Goal: Communication & Community: Share content

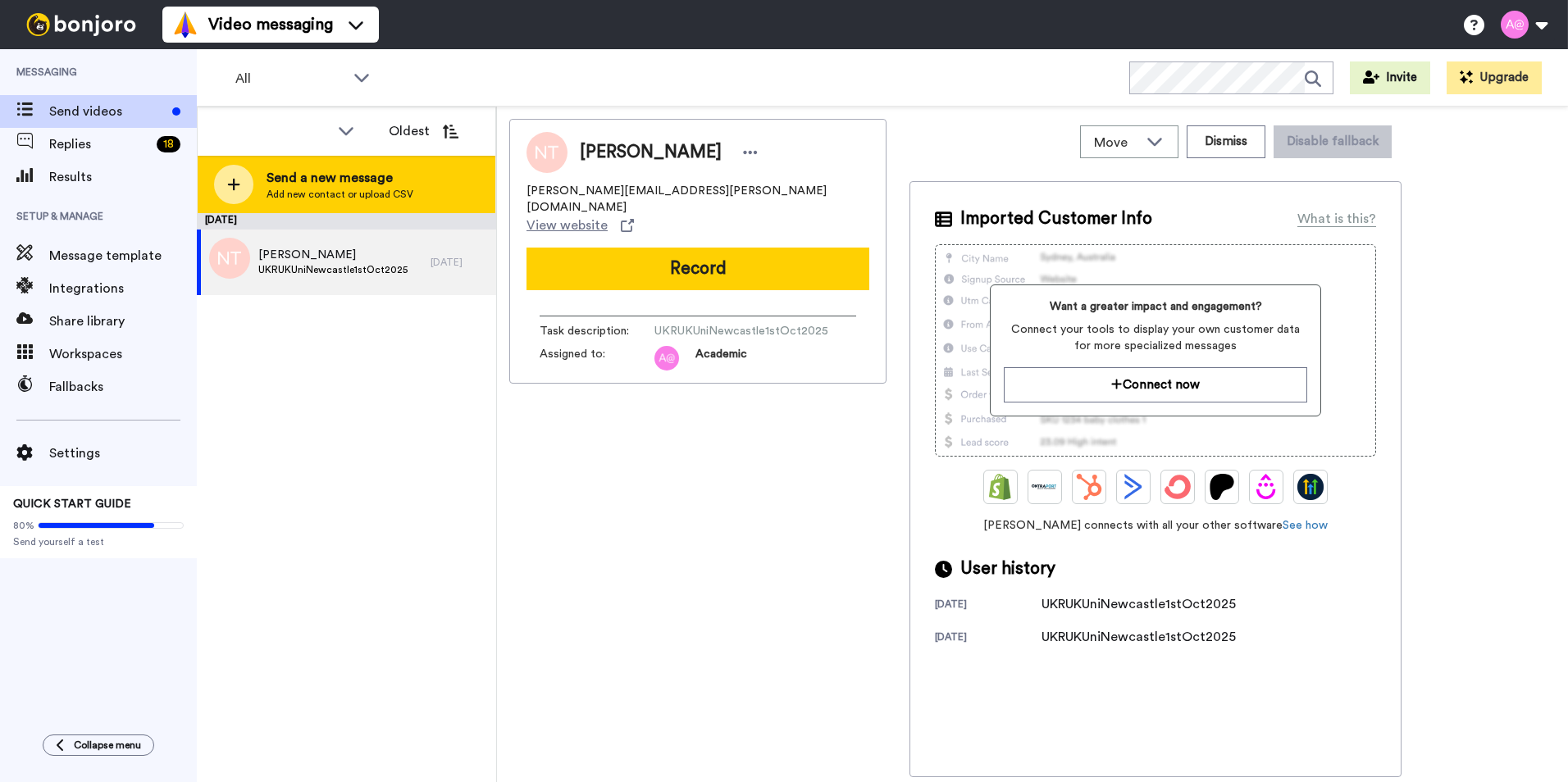
drag, startPoint x: 0, startPoint y: 0, endPoint x: 357, endPoint y: 188, distance: 403.5
click at [357, 188] on span "Add new contact or upload CSV" at bounding box center [340, 195] width 147 height 13
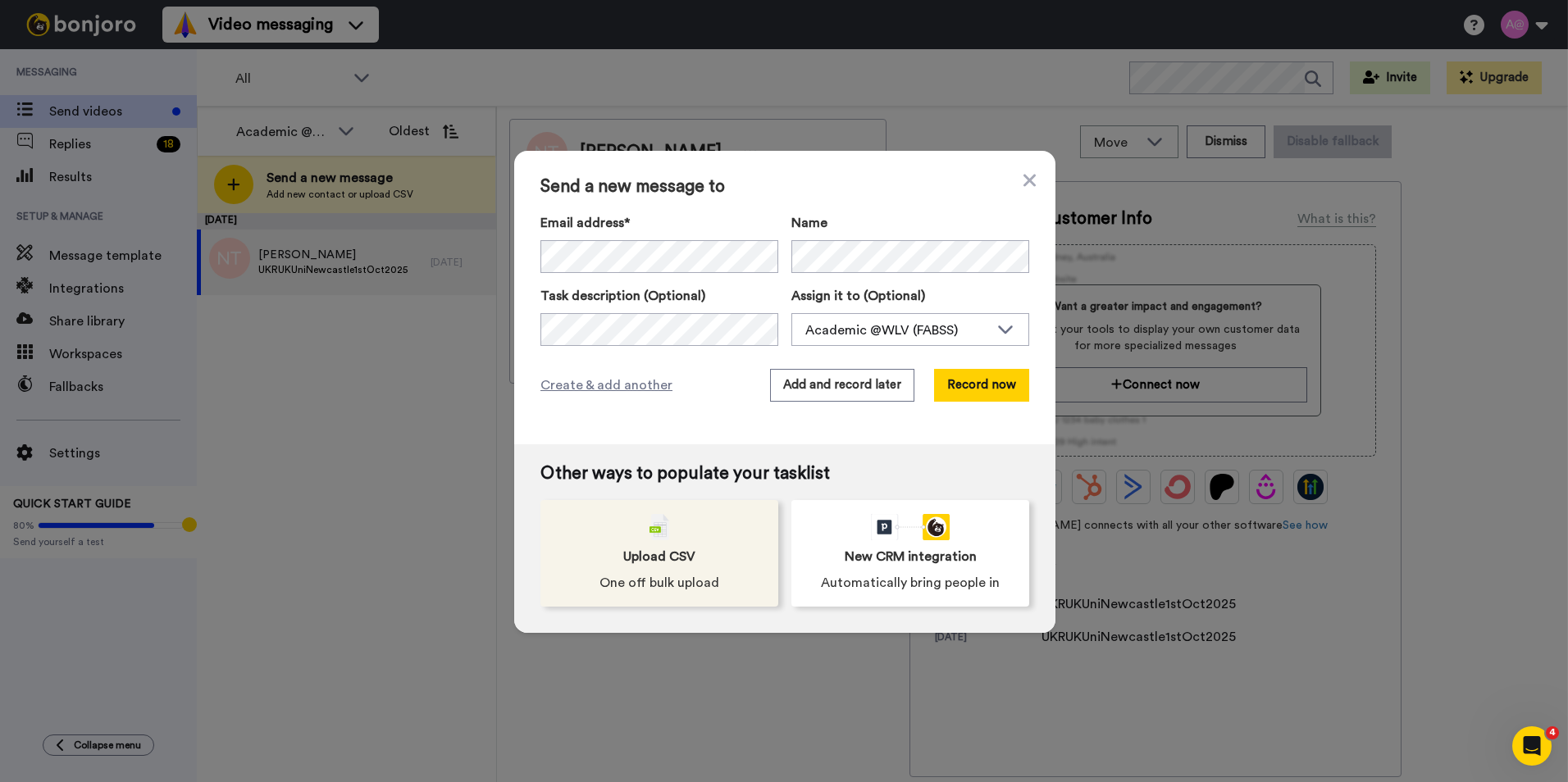
click at [648, 554] on span "Upload CSV" at bounding box center [659, 557] width 72 height 20
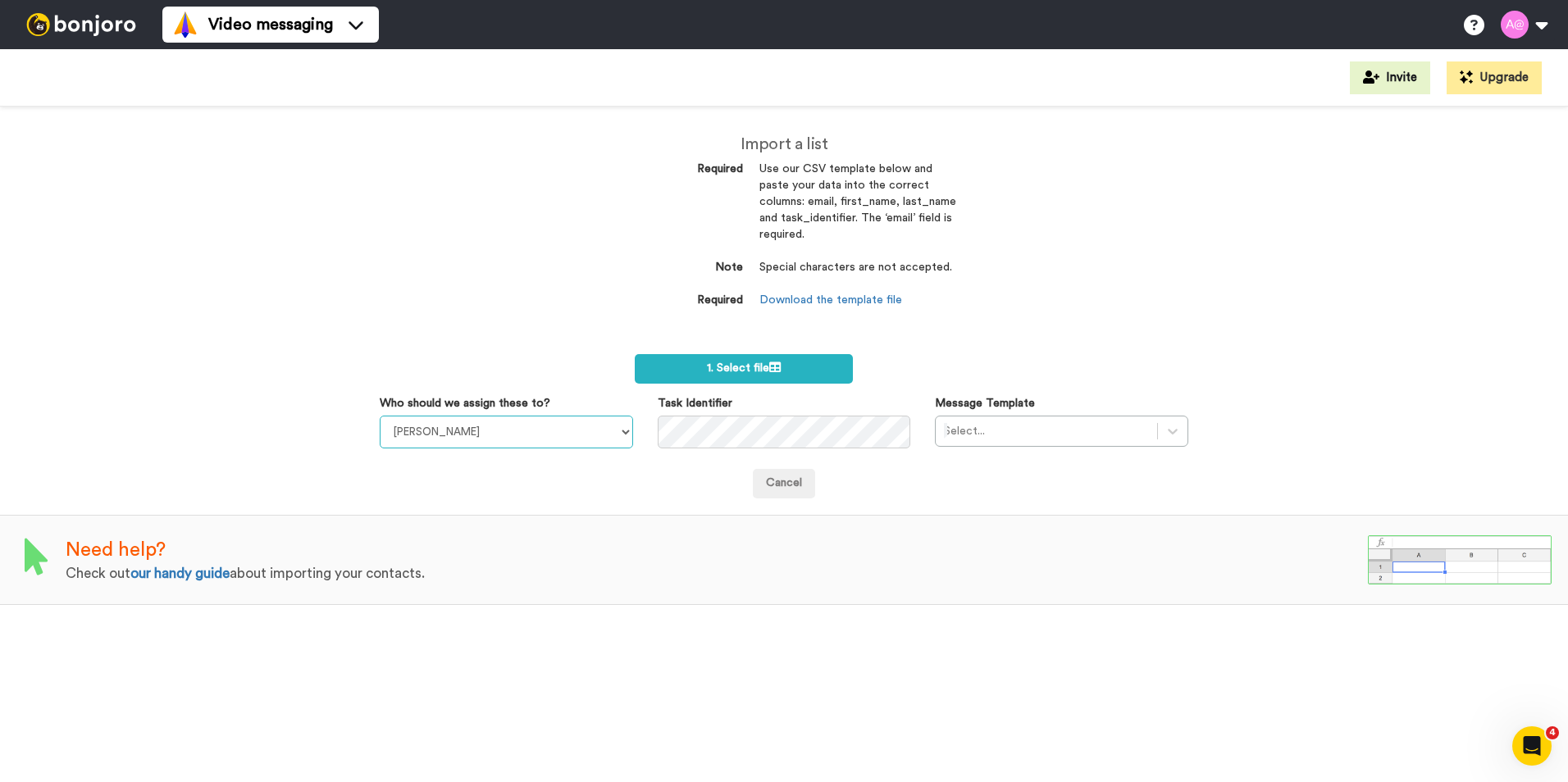
click at [617, 439] on select "[PERSON_NAME] [PERSON_NAME] WLV Academic (FSE) [PERSON_NAME] Ademokoya UK Recru…" at bounding box center [506, 432] width 254 height 33
select select "fe586ef9-58d8-4128-93df-cf17cf6525fd"
click at [380, 416] on select "Laura Wright Amarjit Duggal WLV Academic (FSE) Divandra Birla Bolutife Ademokoy…" at bounding box center [506, 432] width 254 height 33
click at [739, 360] on label "1. Select file" at bounding box center [743, 369] width 218 height 30
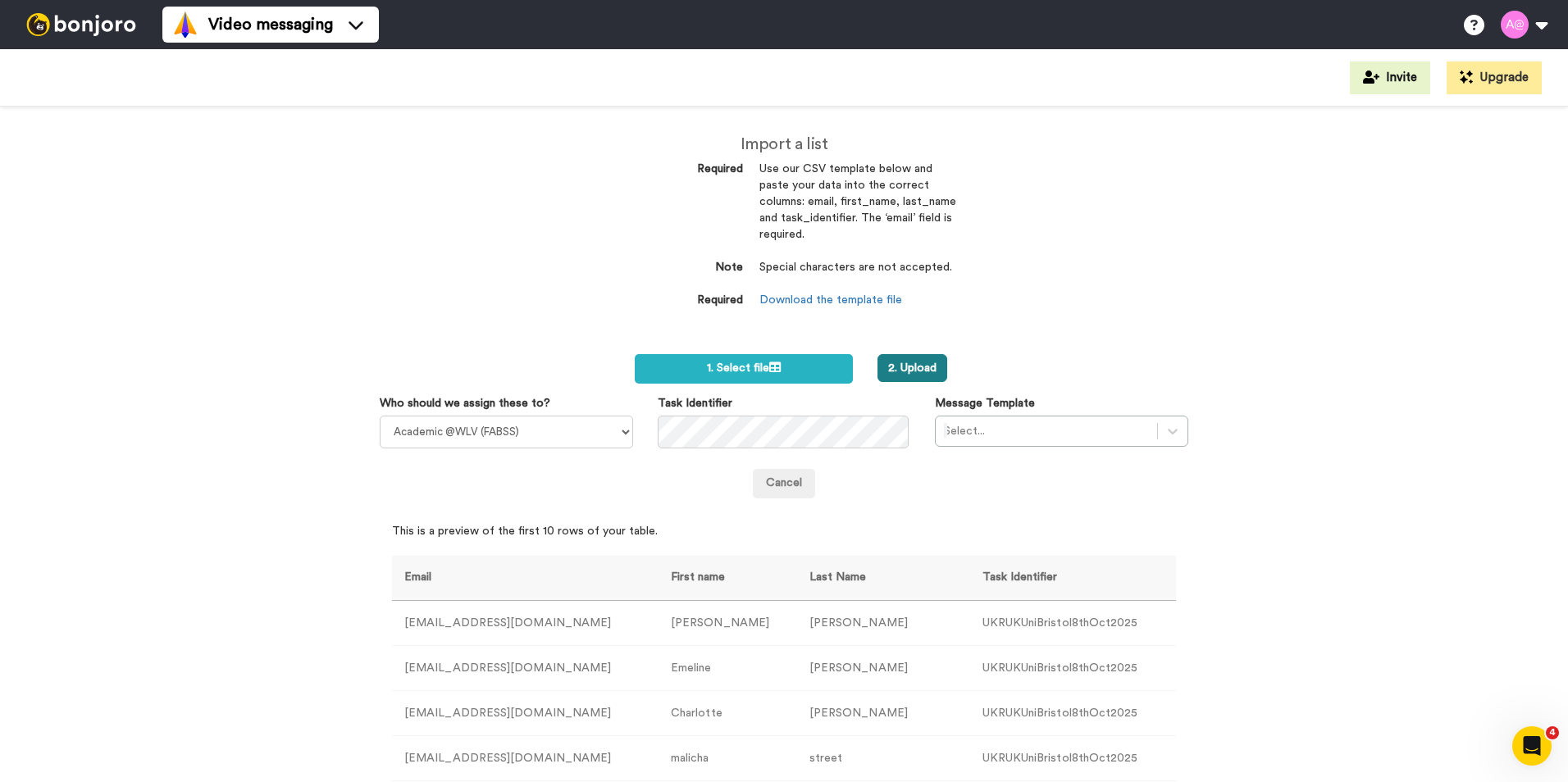
click at [912, 371] on button "2. Upload" at bounding box center [912, 368] width 70 height 28
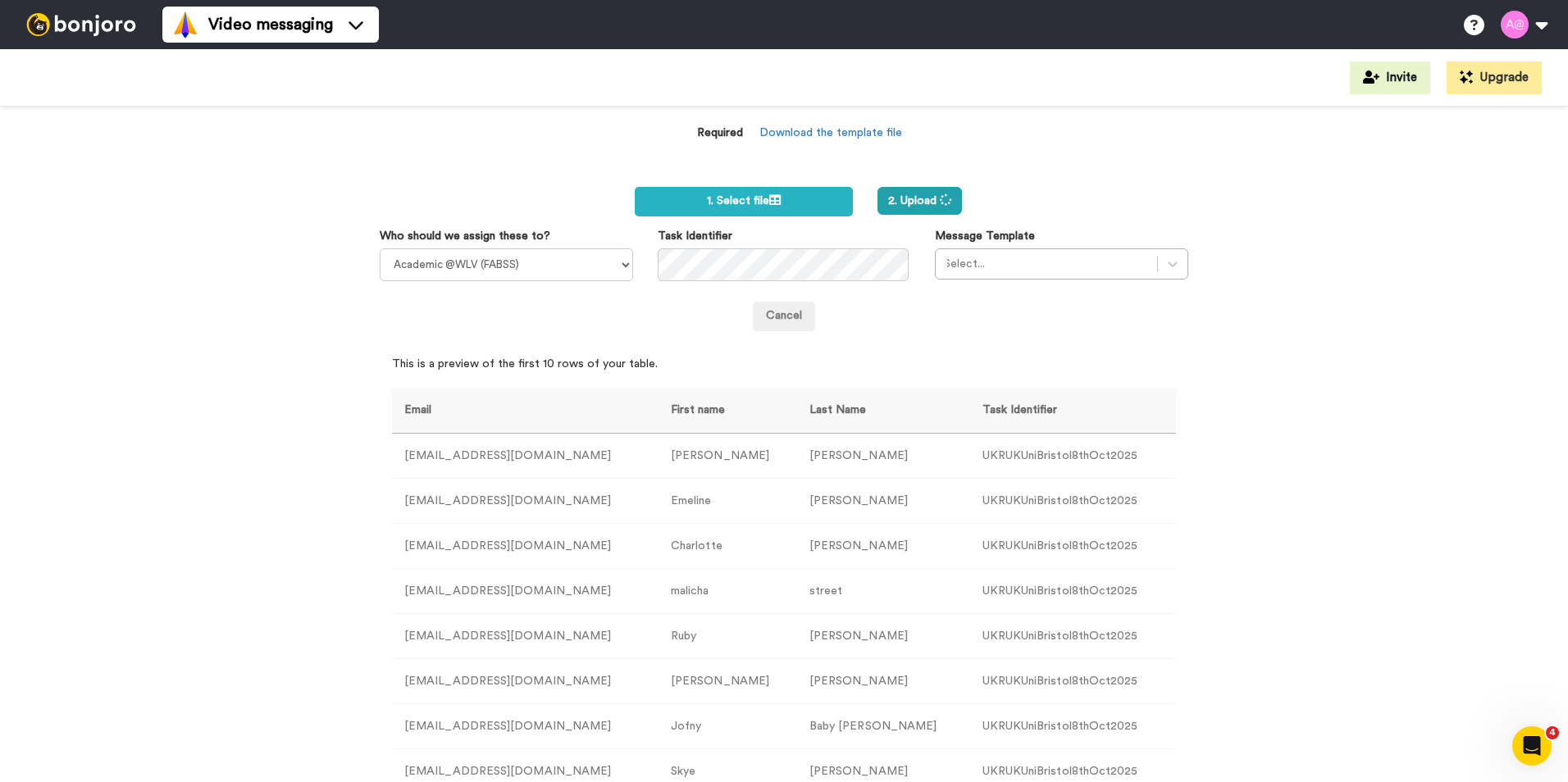
scroll to position [69, 0]
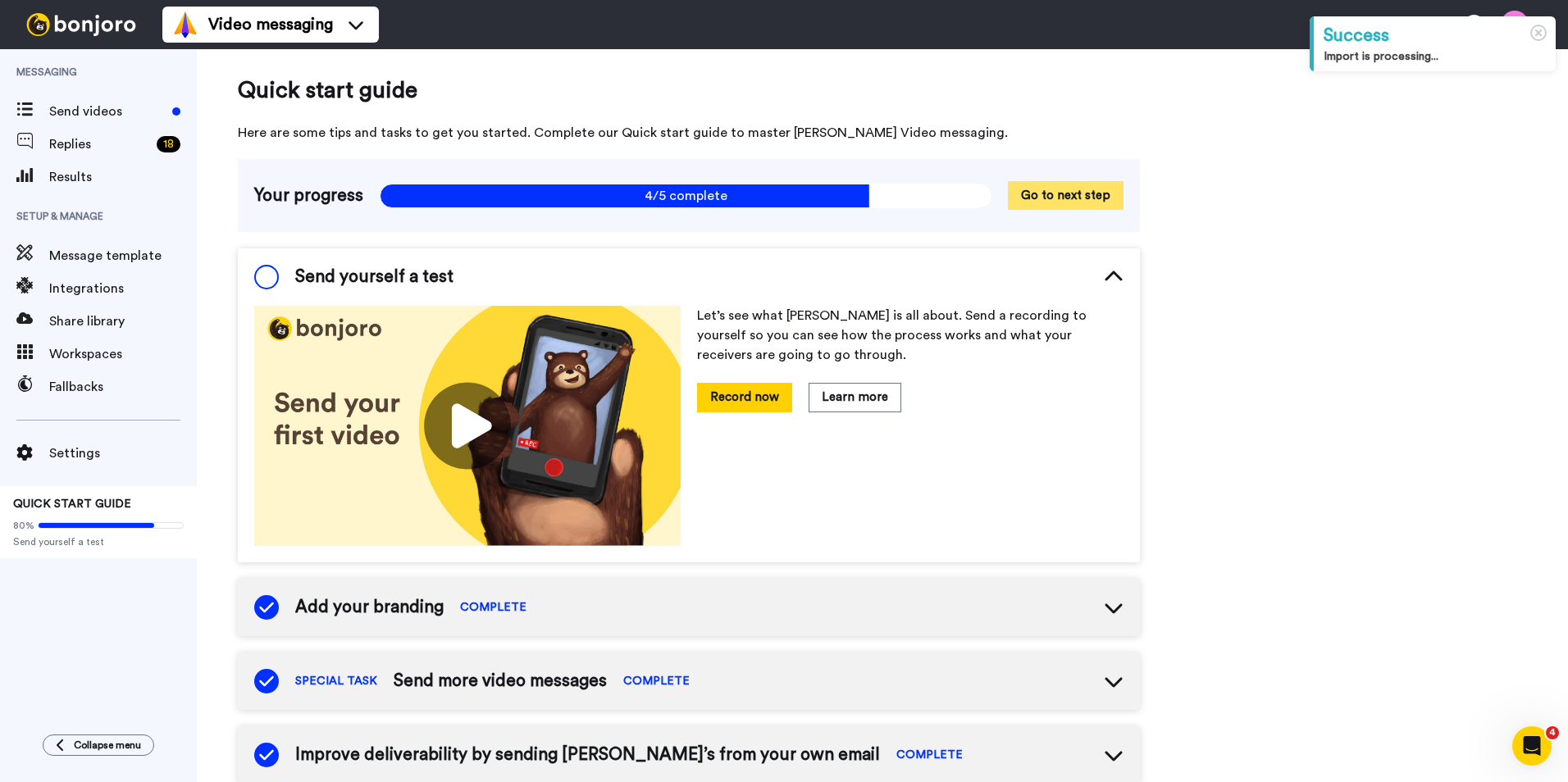
click at [1078, 197] on button "Go to next step" at bounding box center [1066, 196] width 116 height 29
click at [1087, 196] on button "Go to next step" at bounding box center [1066, 196] width 116 height 29
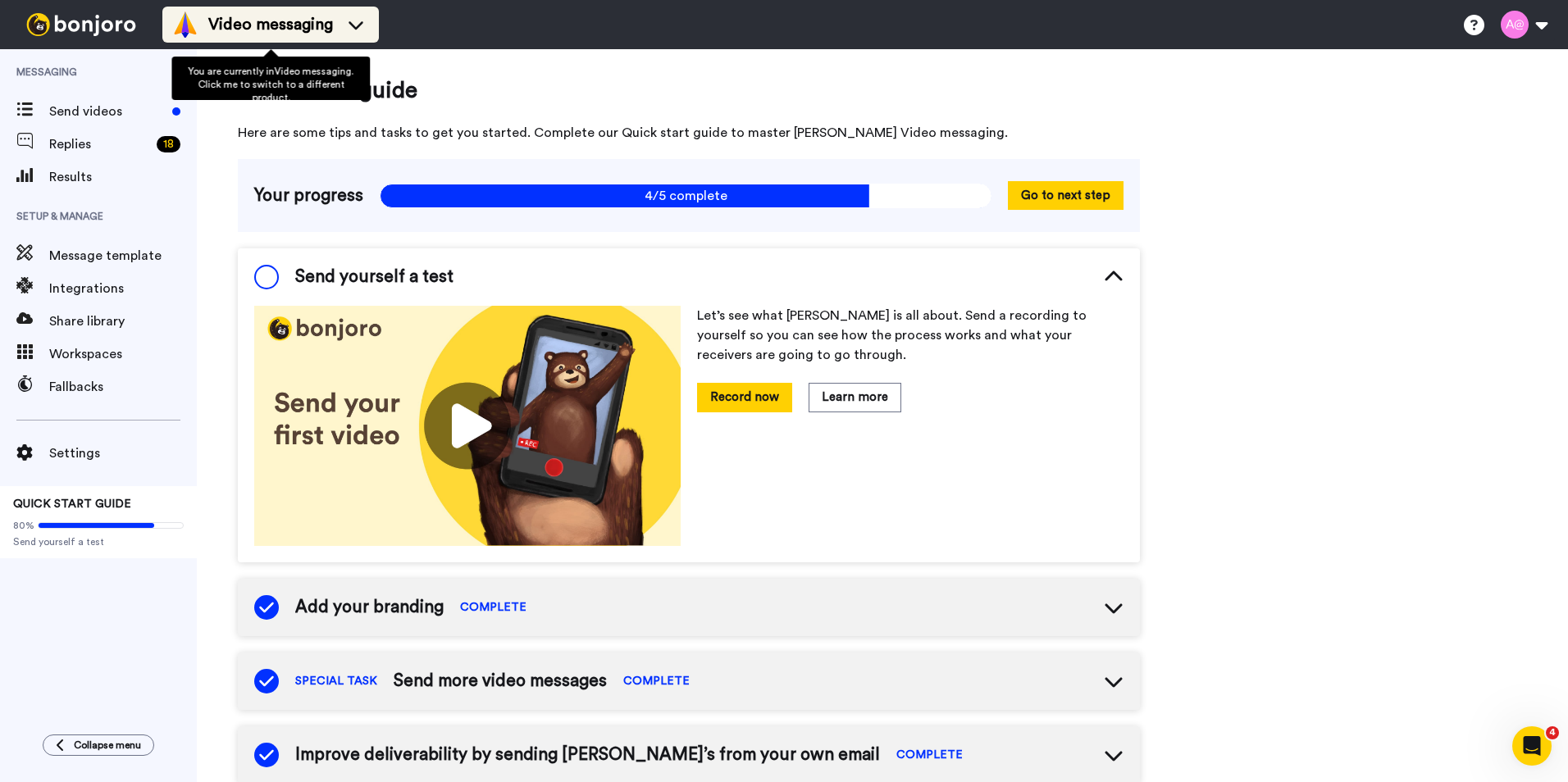
click at [358, 25] on icon at bounding box center [356, 25] width 27 height 17
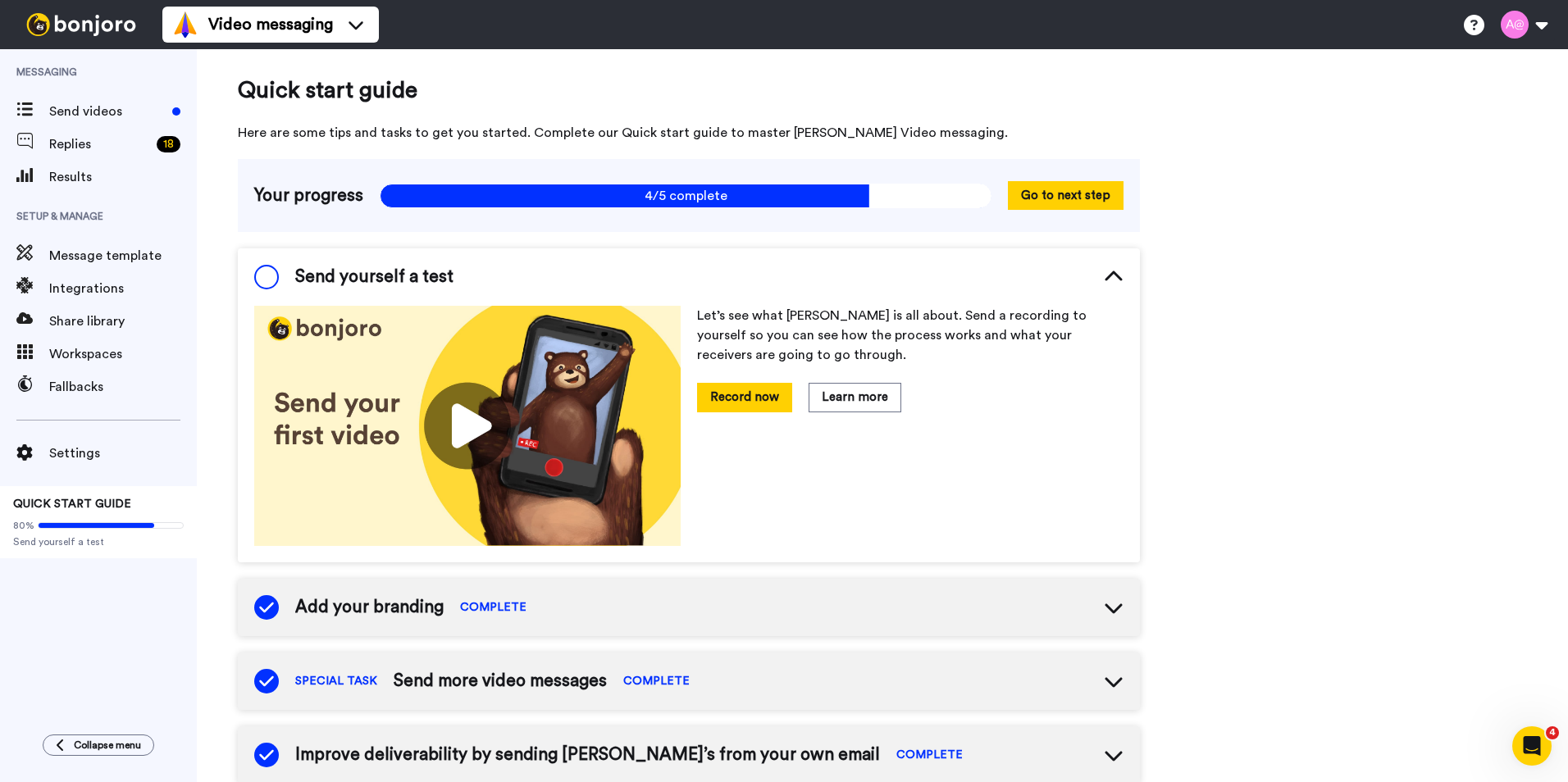
click at [533, 101] on span "Quick start guide" at bounding box center [689, 90] width 902 height 33
click at [111, 116] on span "Send videos" at bounding box center [107, 112] width 117 height 20
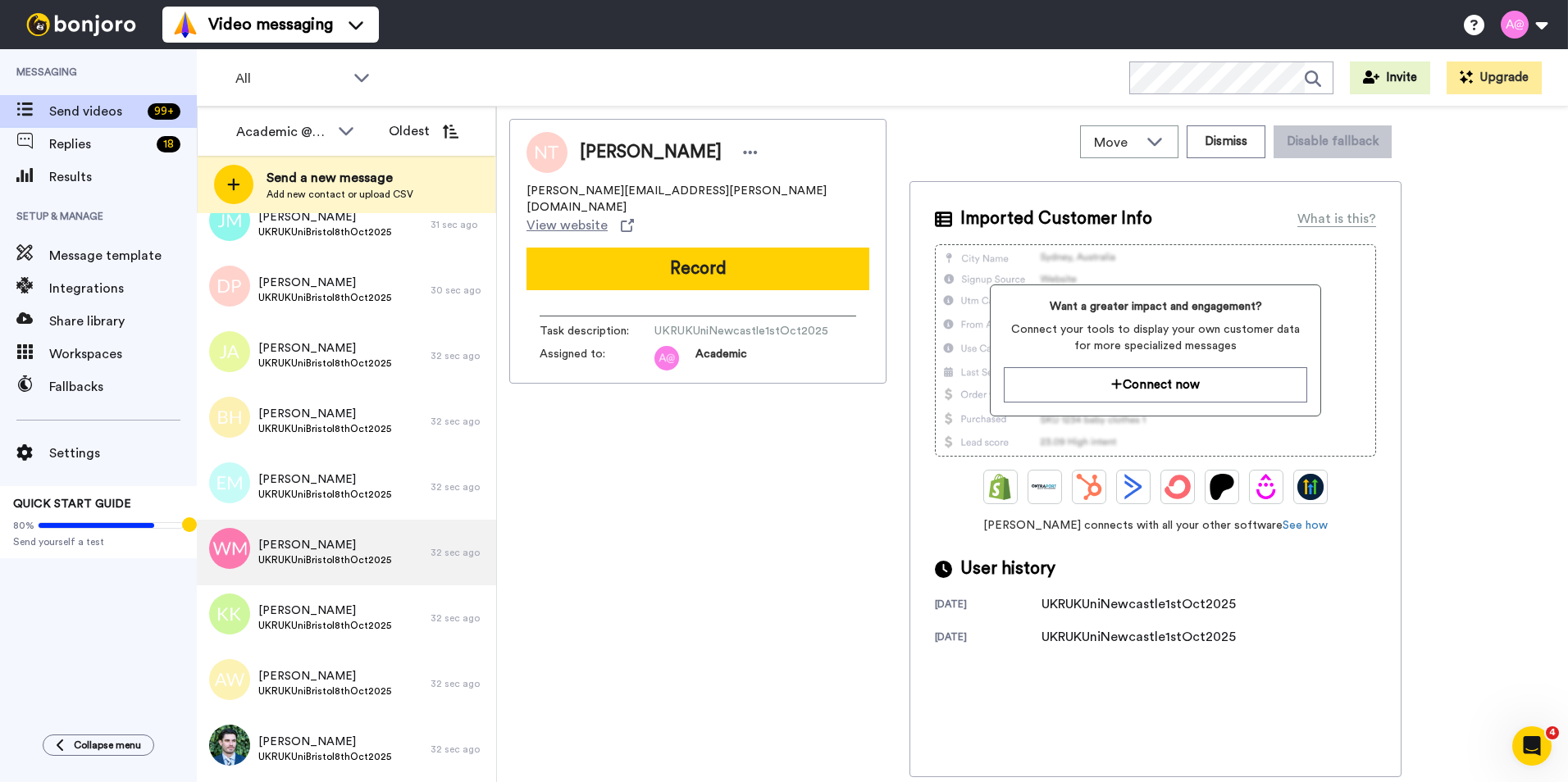
scroll to position [6480, 0]
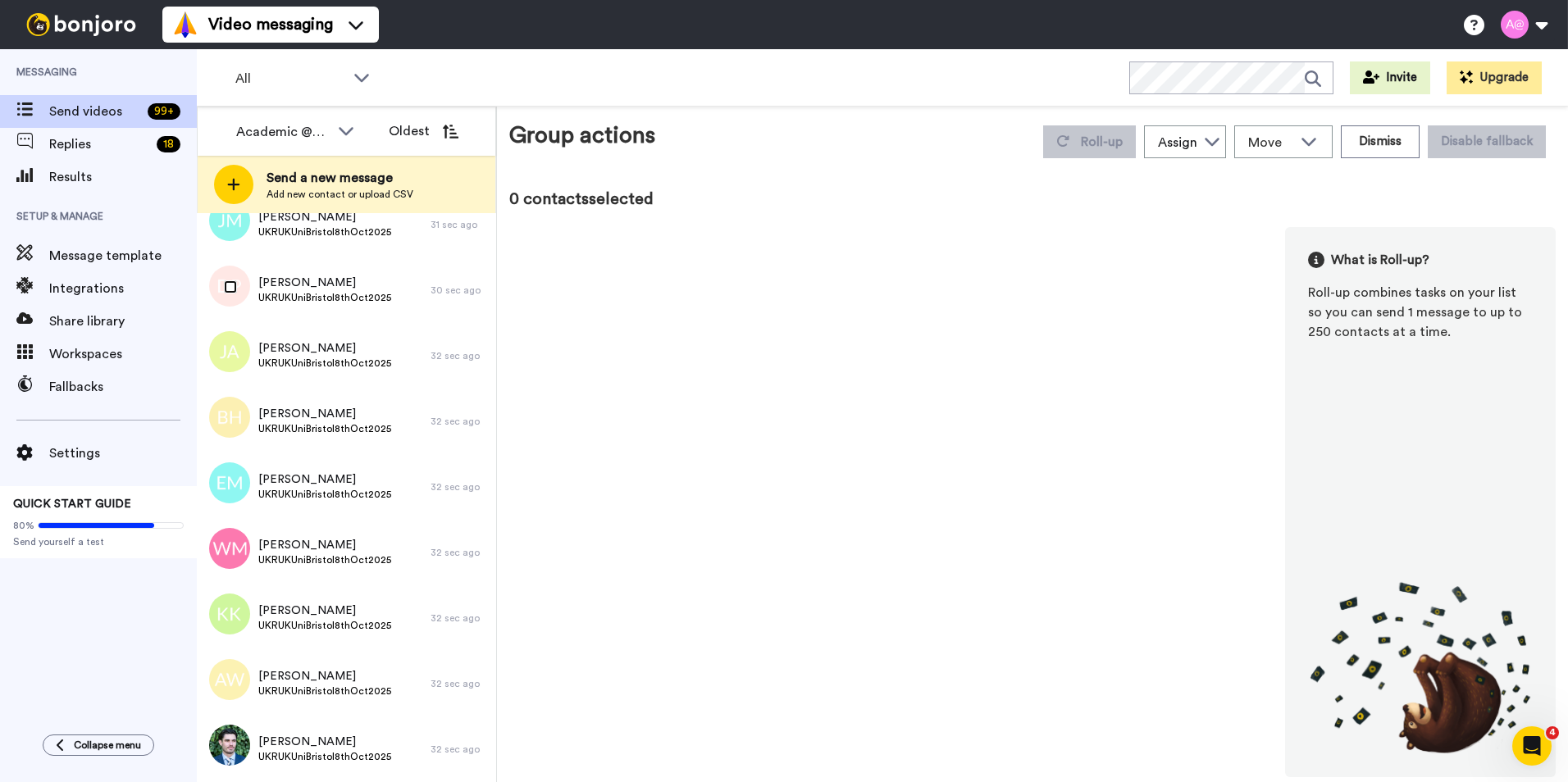
scroll to position [6423, 0]
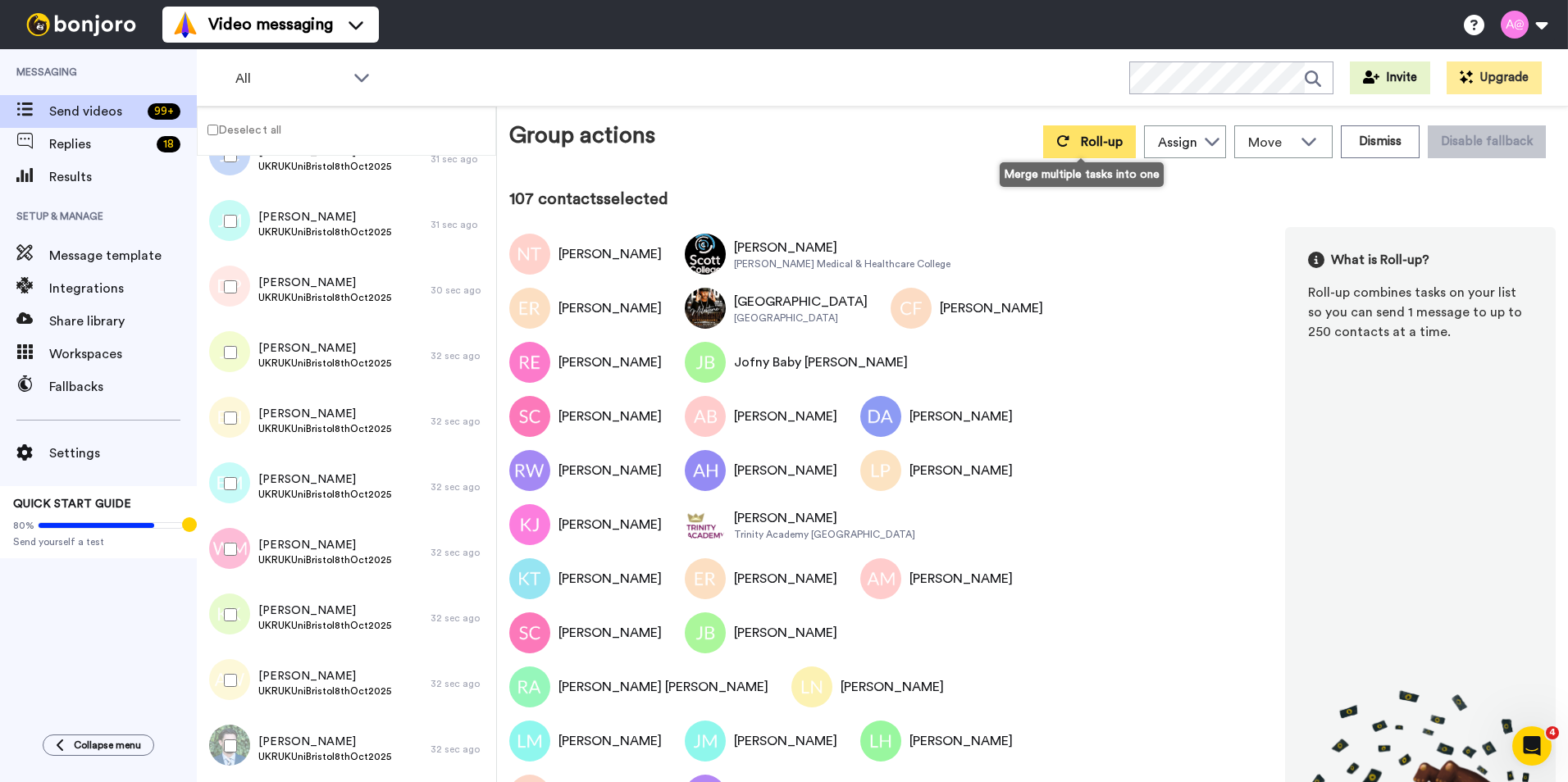
click at [1082, 142] on span "Roll-up" at bounding box center [1101, 142] width 41 height 13
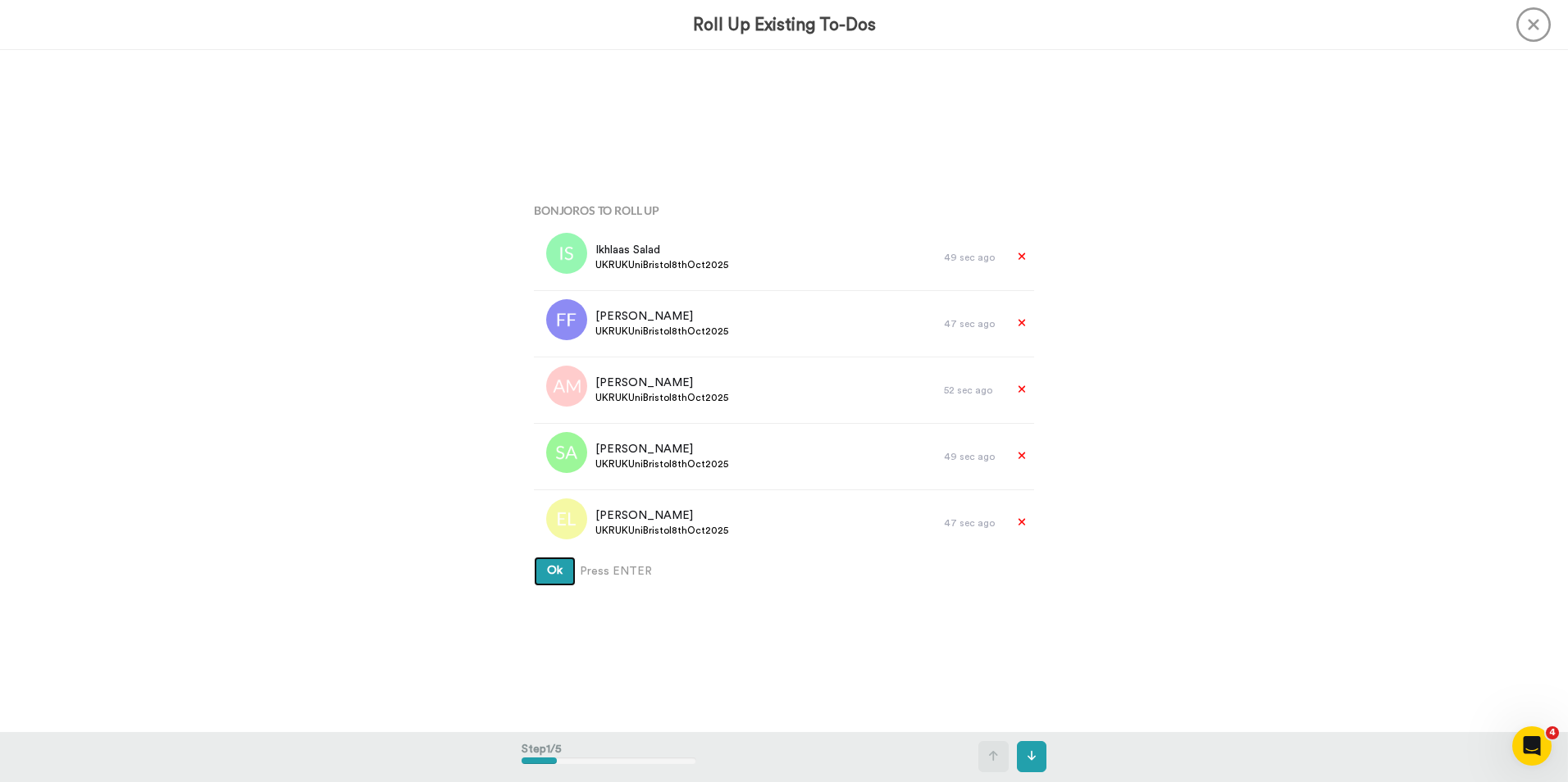
click at [550, 573] on span "Ok" at bounding box center [554, 571] width 16 height 12
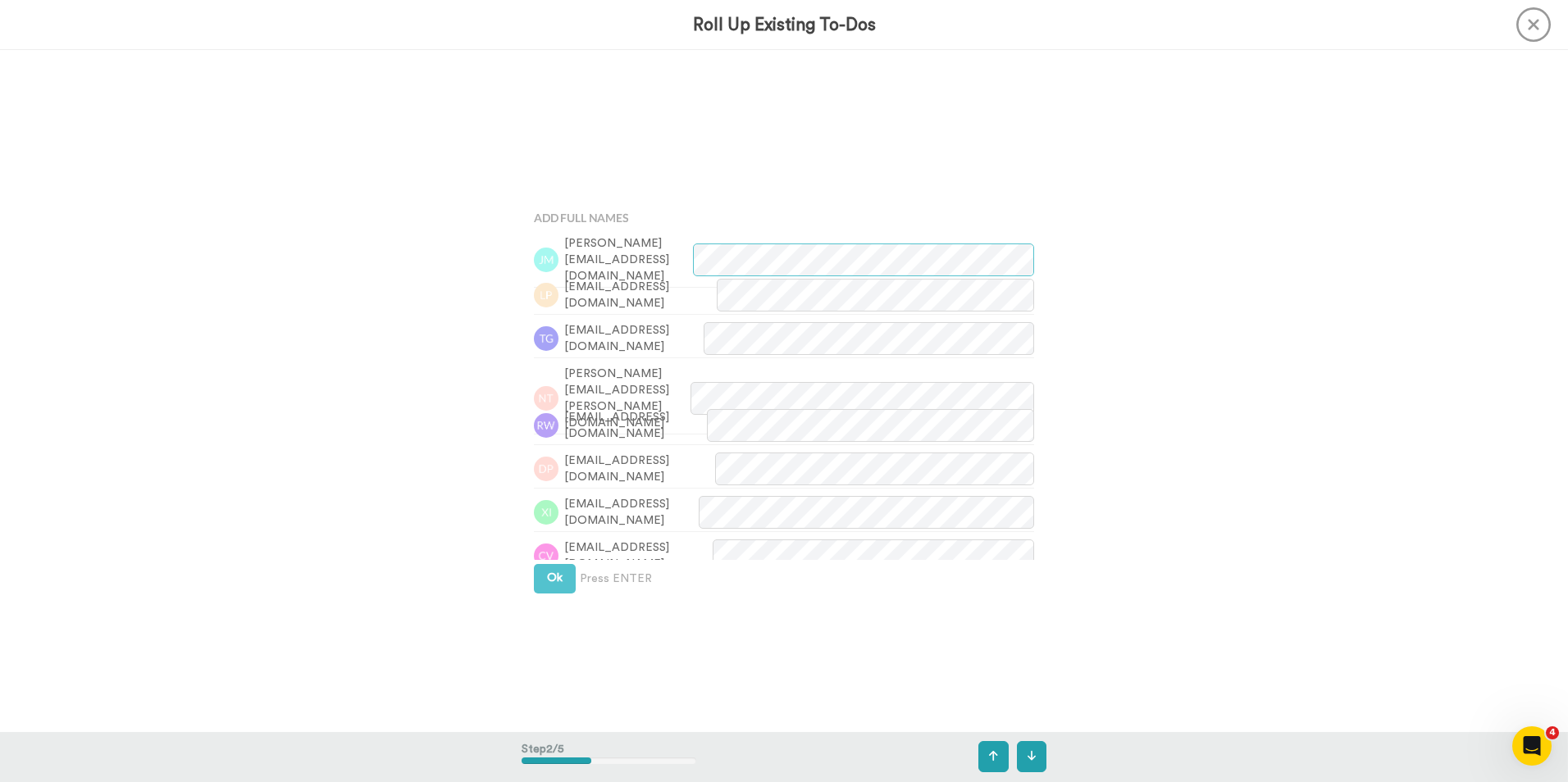
scroll to position [682, 0]
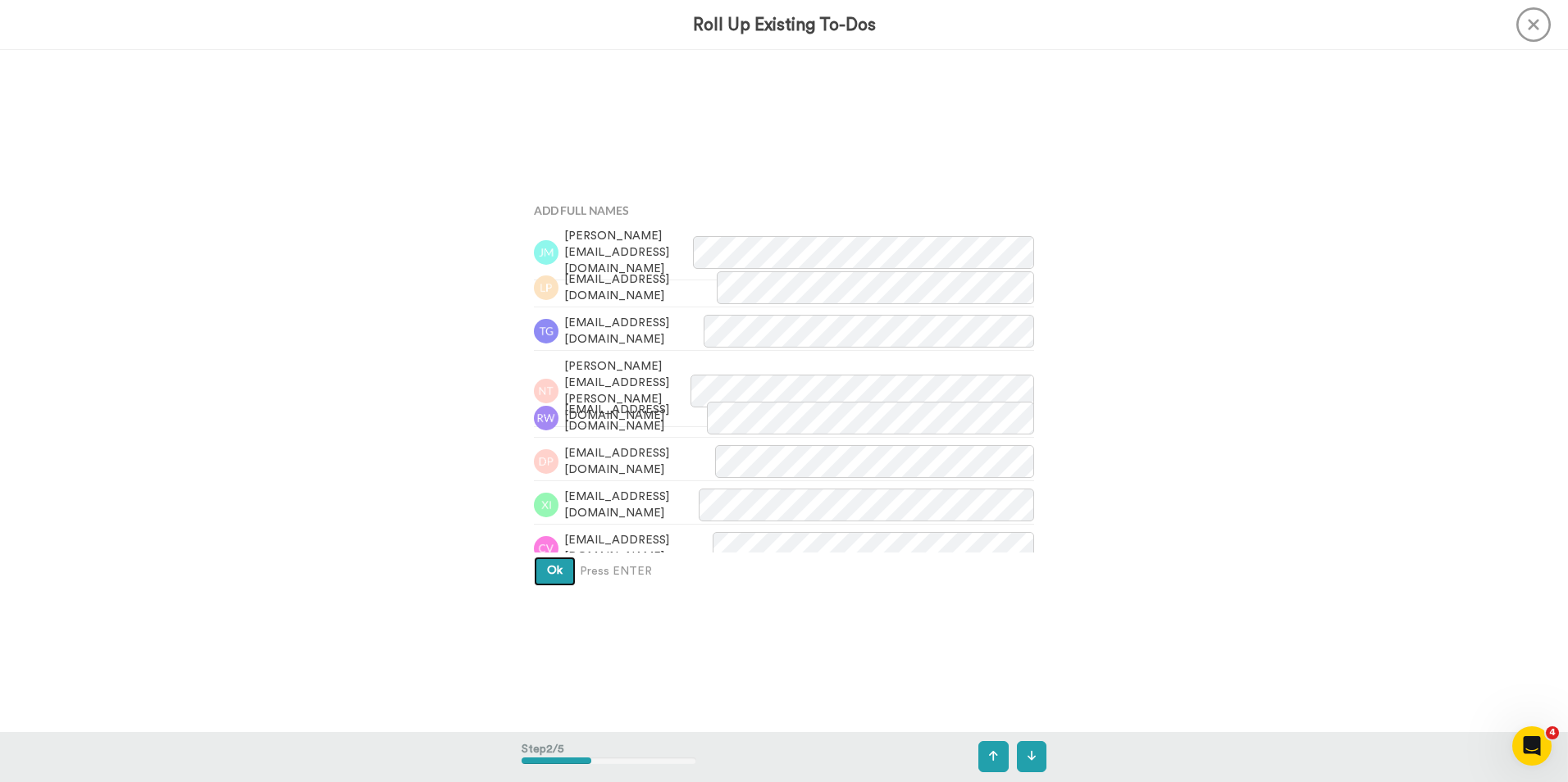
click at [552, 570] on span "Ok" at bounding box center [554, 571] width 16 height 12
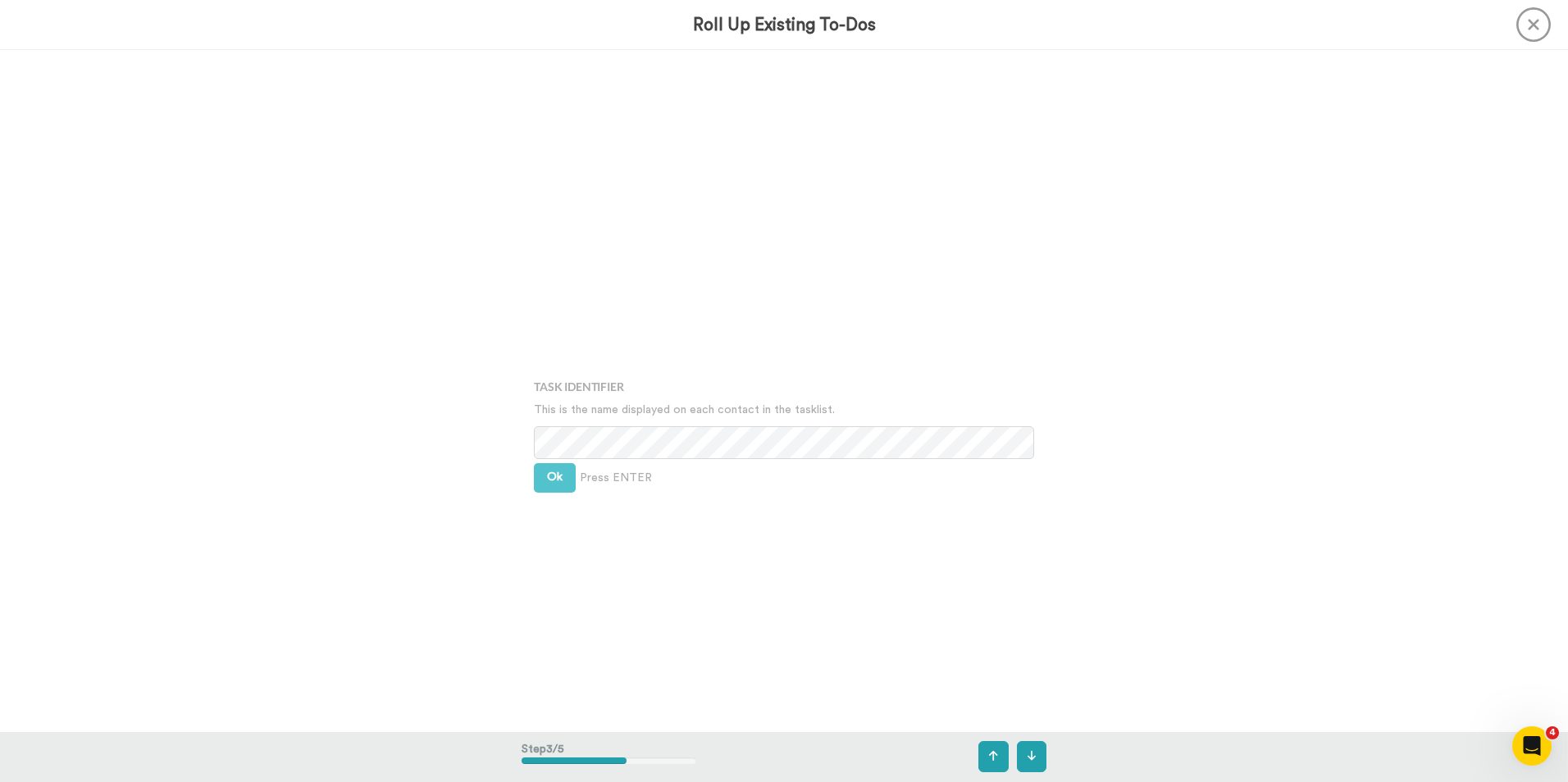
scroll to position [1364, 0]
click at [554, 441] on button "Ok" at bounding box center [554, 437] width 41 height 30
click at [551, 420] on span "Ok" at bounding box center [554, 423] width 16 height 12
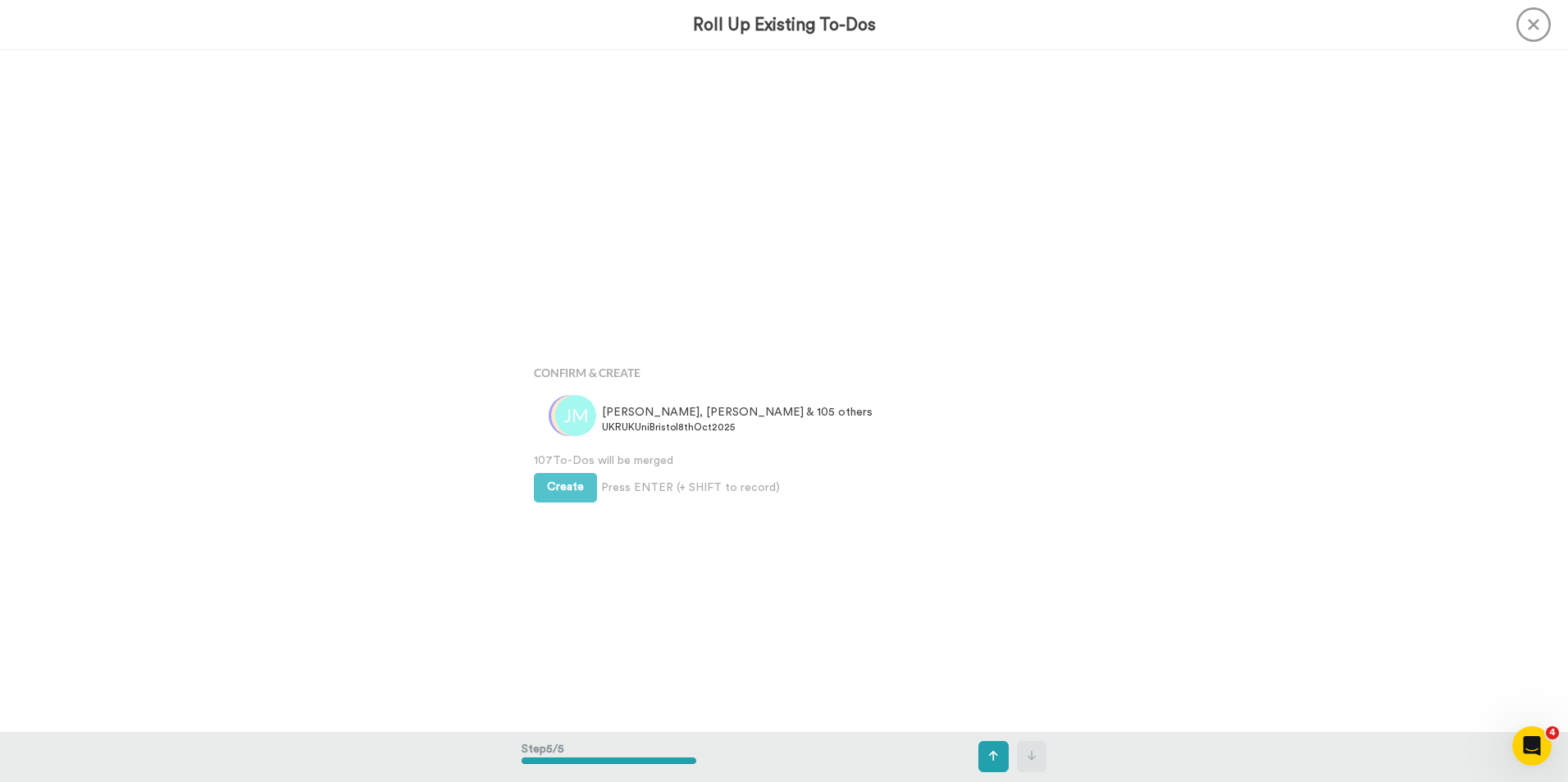
scroll to position [2727, 0]
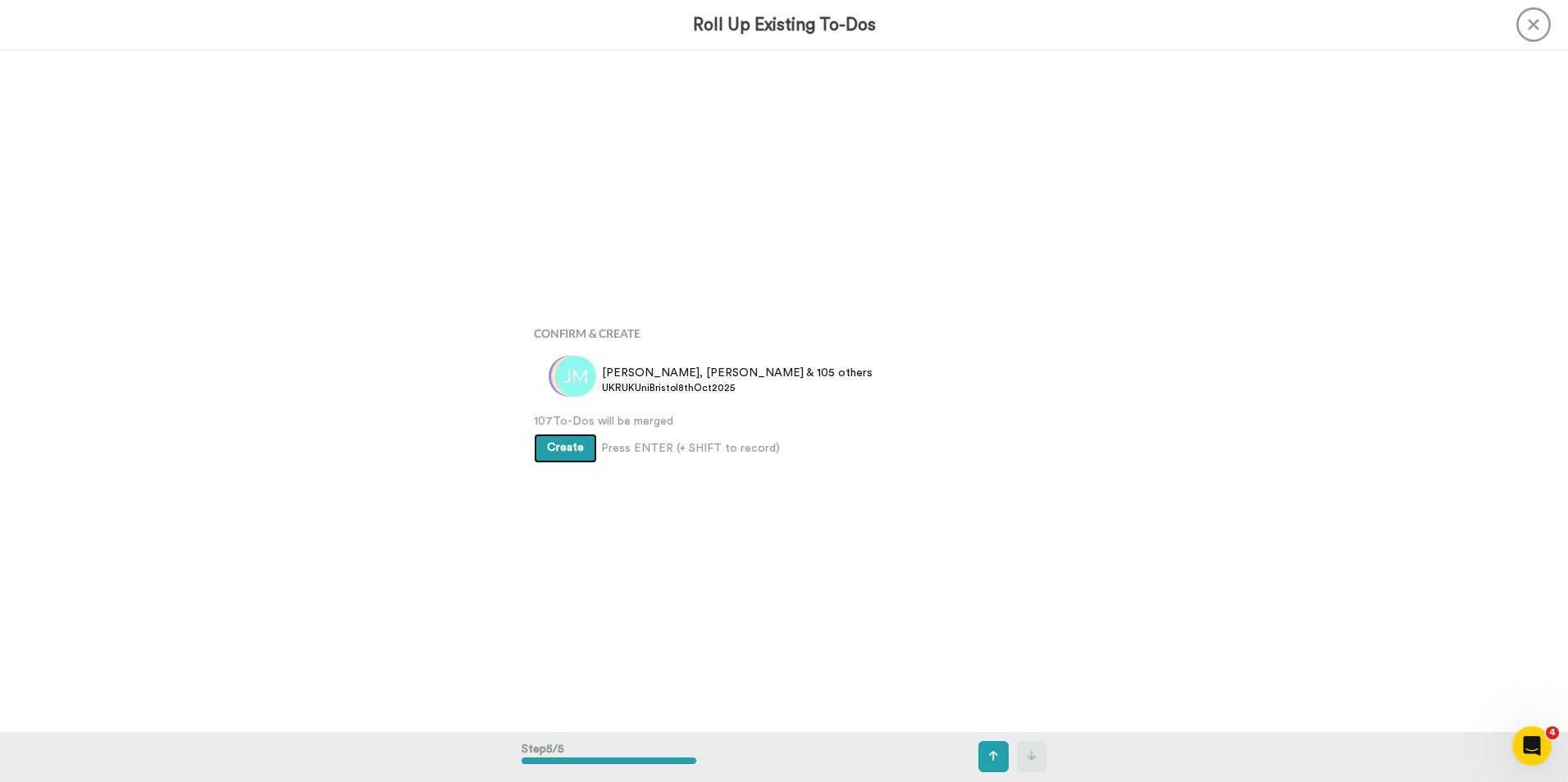
click at [568, 449] on span "Create" at bounding box center [565, 447] width 37 height 12
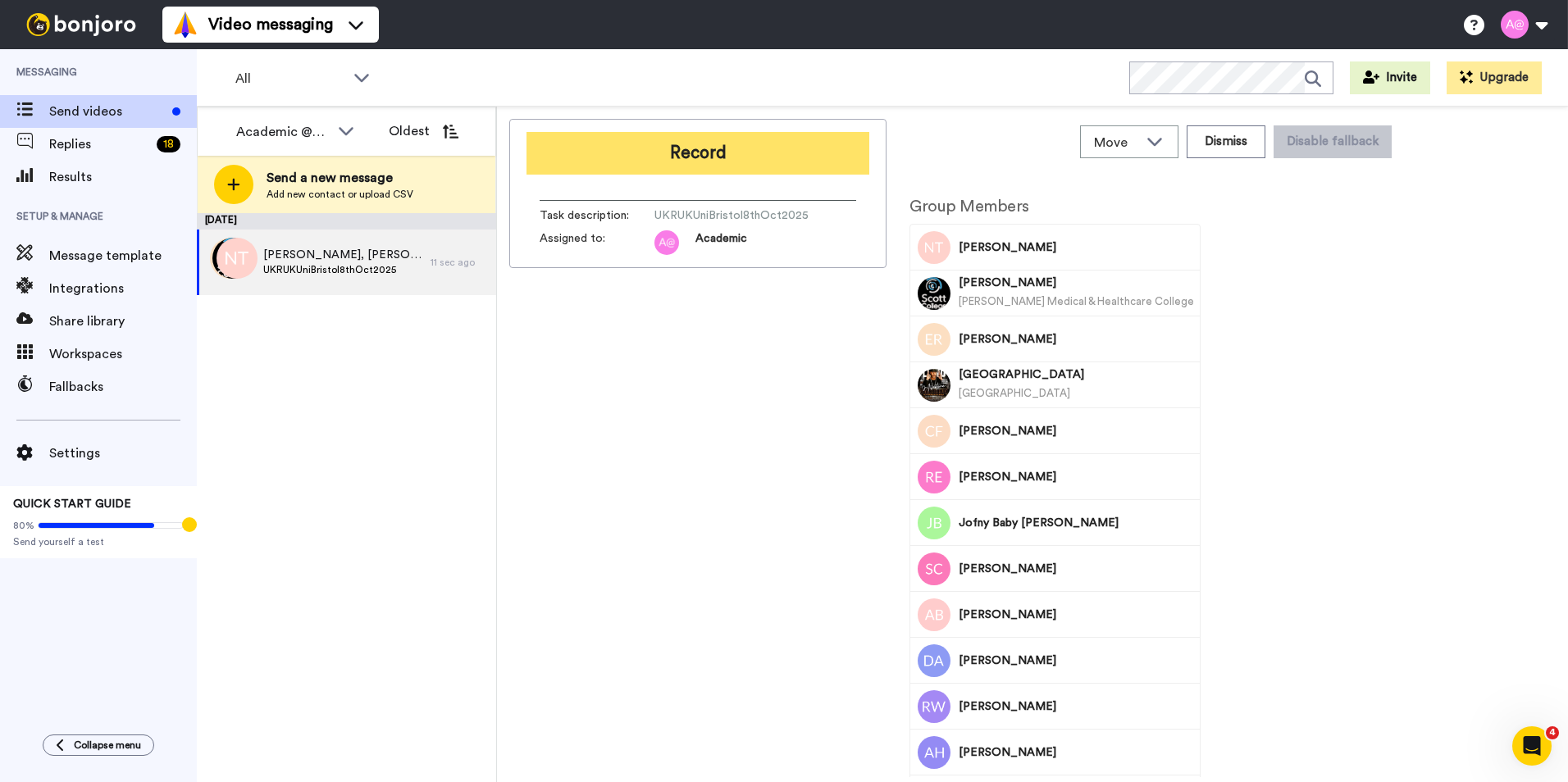
click at [713, 158] on button "Record" at bounding box center [698, 152] width 343 height 42
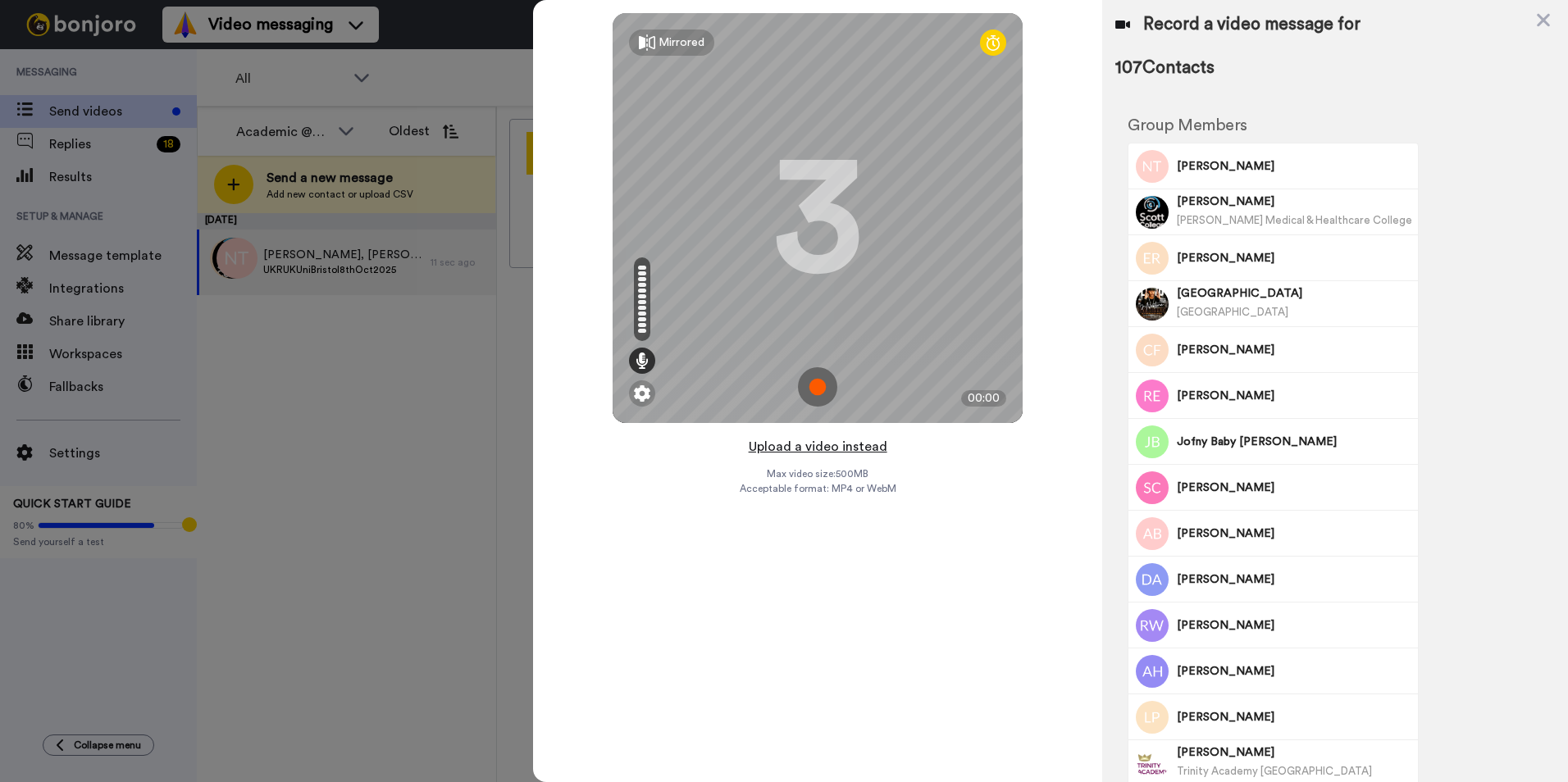
click at [815, 447] on button "Upload a video instead" at bounding box center [817, 447] width 148 height 22
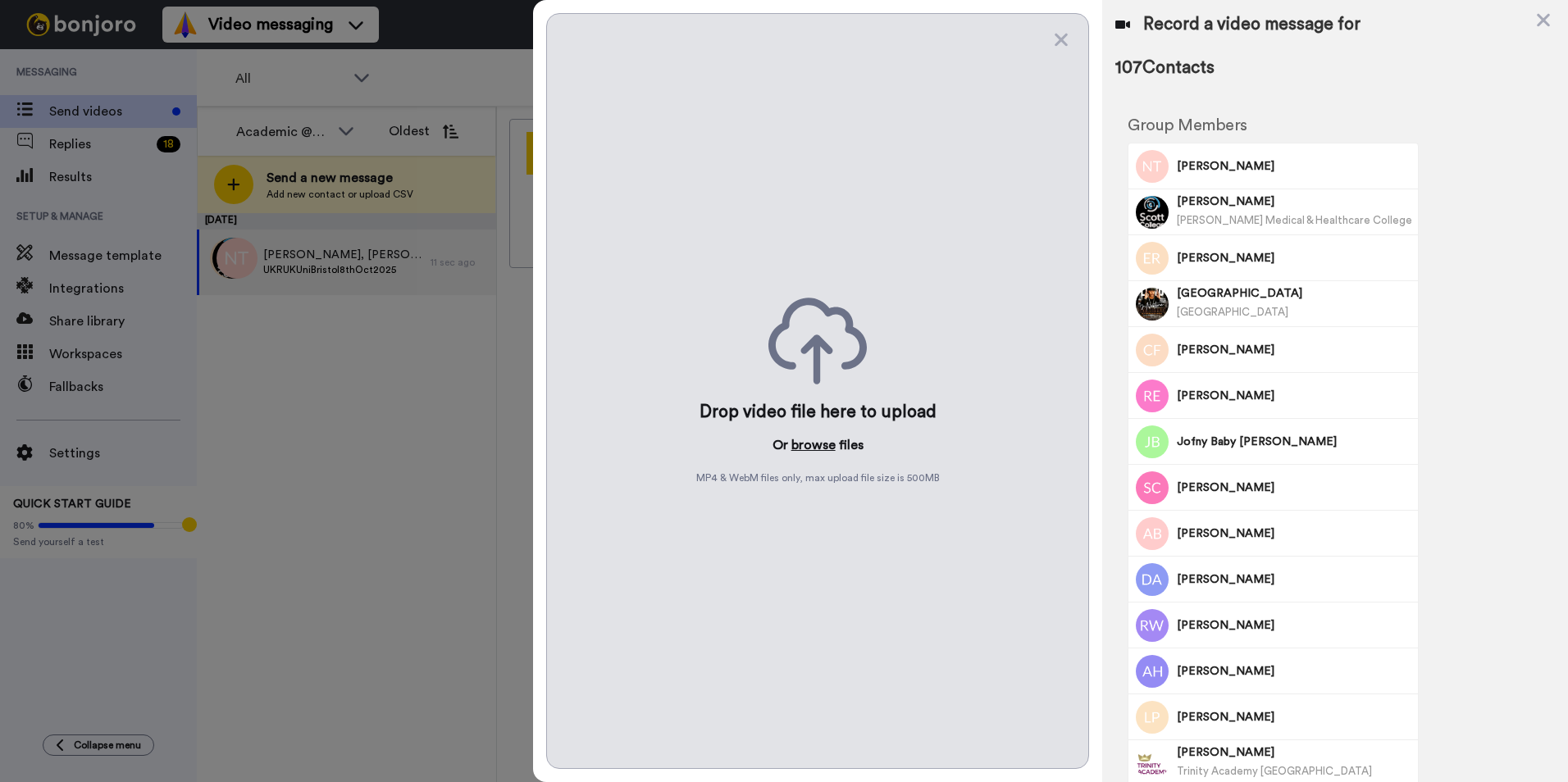
click at [811, 444] on button "browse" at bounding box center [813, 445] width 44 height 20
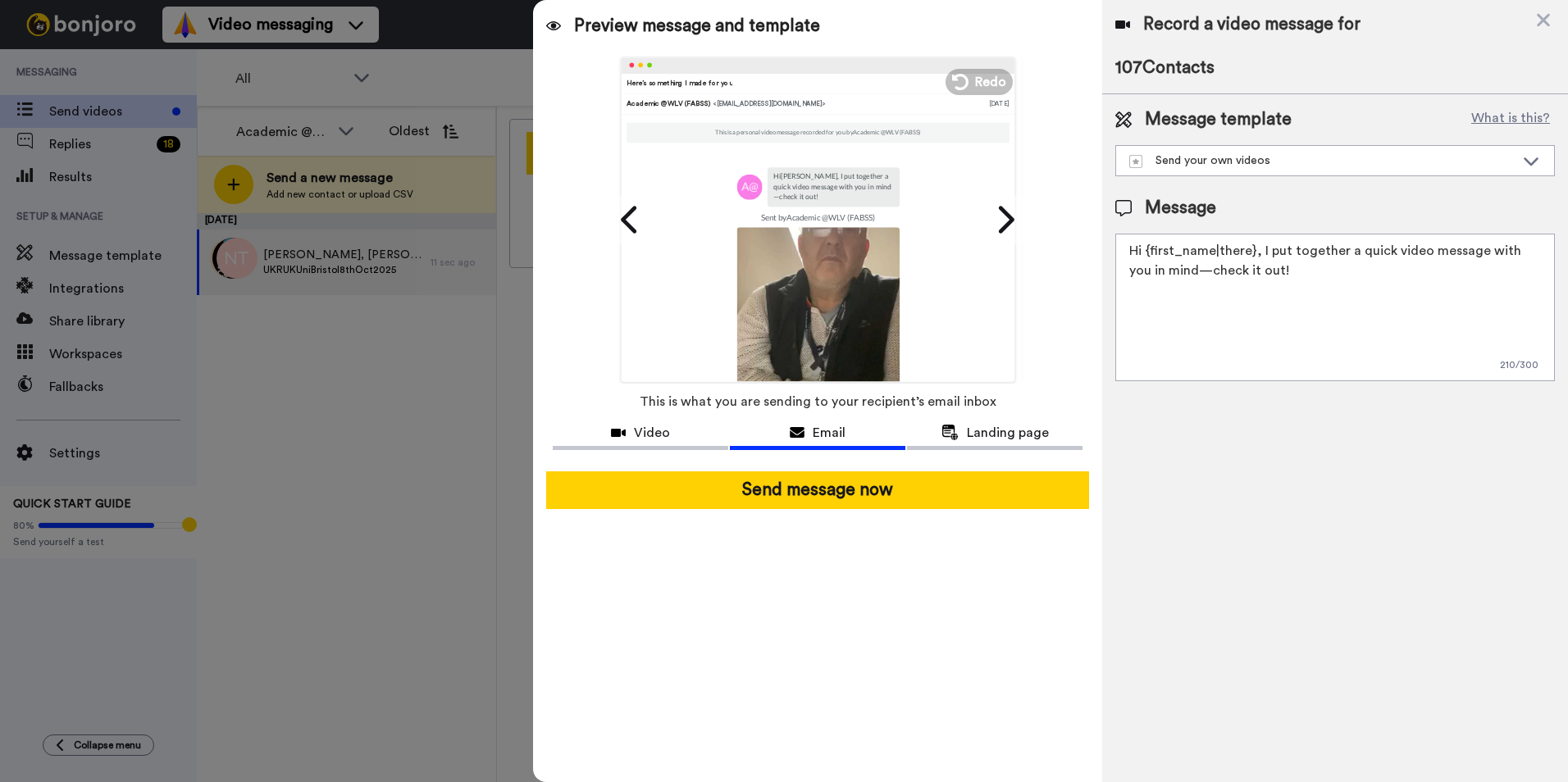
drag, startPoint x: 1270, startPoint y: 273, endPoint x: 1261, endPoint y: 240, distance: 34.2
click at [1261, 240] on textarea "Hi {first_name|there}, I put together a quick video message with you in mind—ch…" at bounding box center [1335, 307] width 439 height 147
paste textarea "t was a pleasure to see you at UCAS! Join us at our Open Day on the 5th July an…"
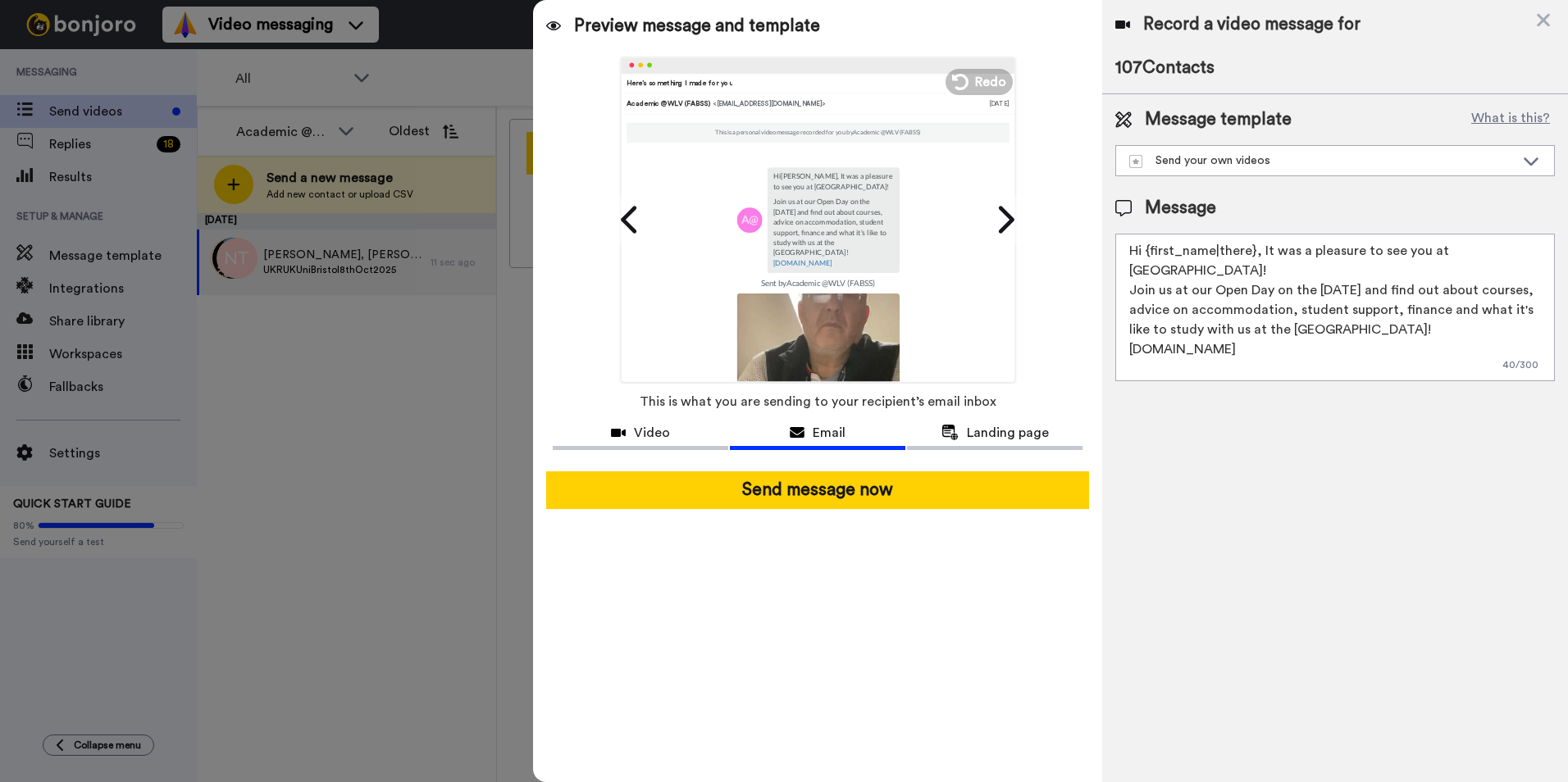
click at [1261, 251] on textarea "Hi {first_name|there}, It was a pleasure to see you at UCAS! Join us at our Ope…" at bounding box center [1335, 307] width 439 height 147
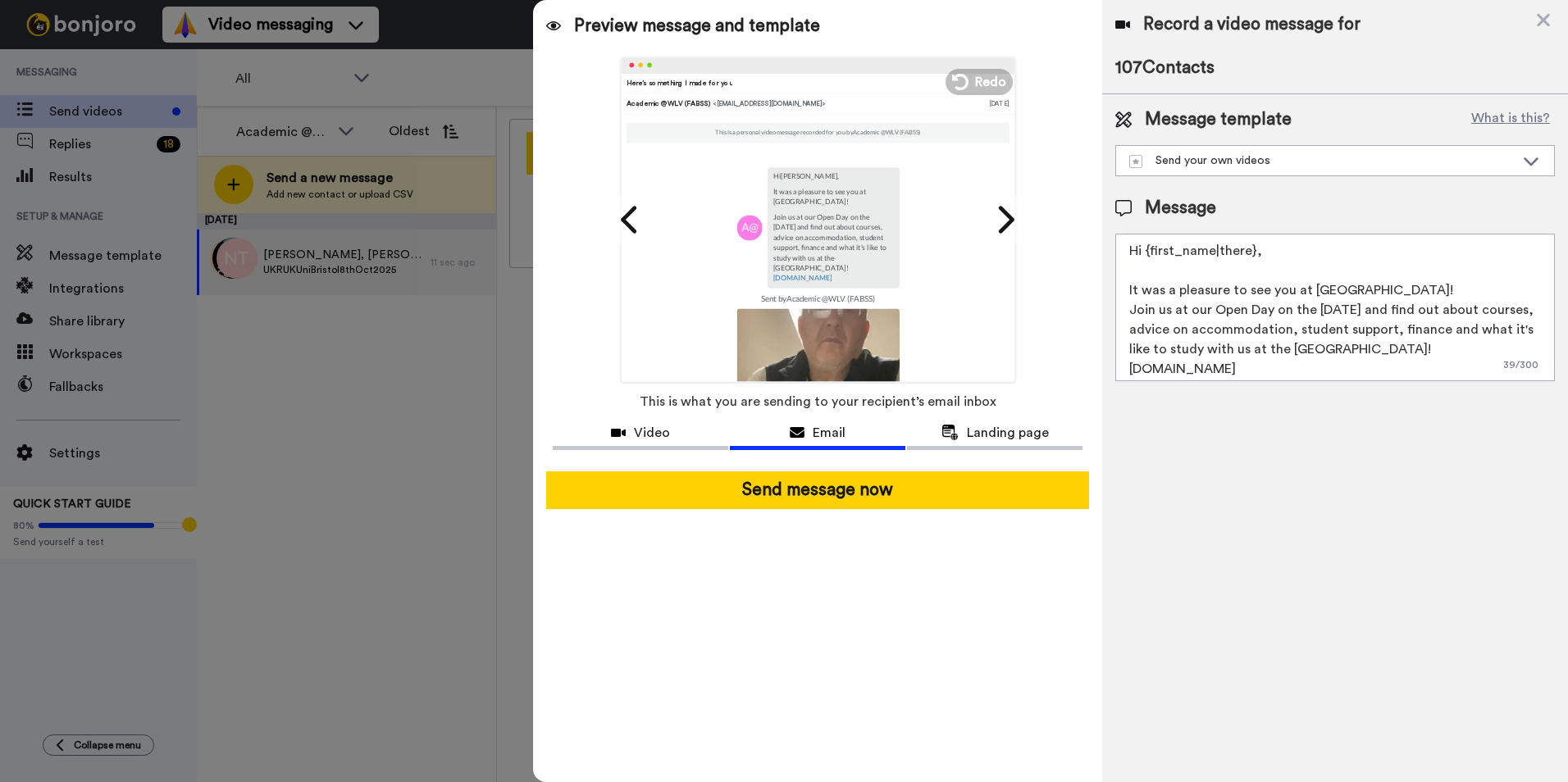
drag, startPoint x: 1347, startPoint y: 290, endPoint x: 1310, endPoint y: 291, distance: 37.0
click at [1310, 291] on textarea "Hi {first_name|there}, It was a pleasure to see you at UCAS! Join us at our Ope…" at bounding box center [1335, 307] width 439 height 147
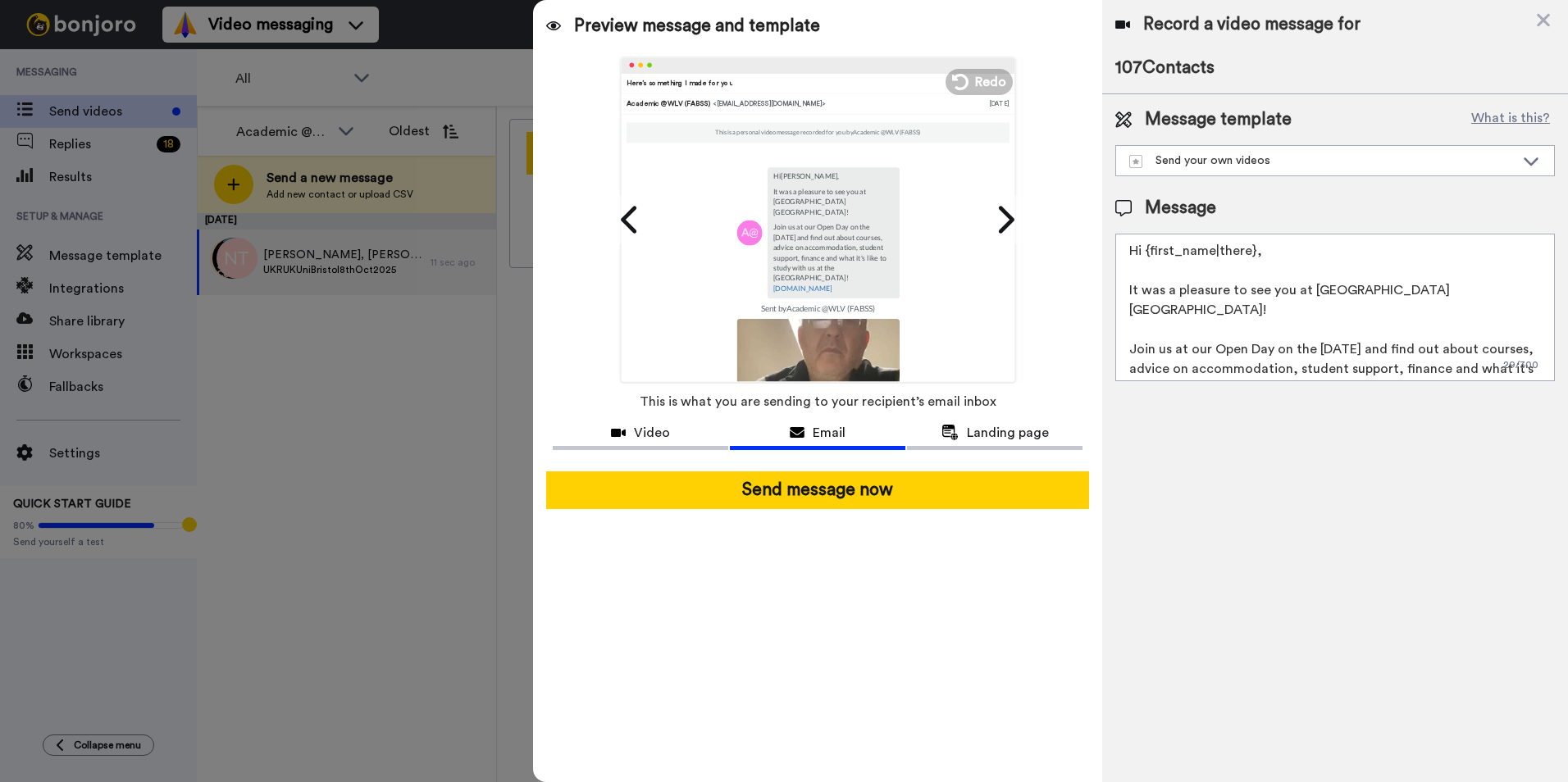
scroll to position [5, 0]
drag, startPoint x: 1362, startPoint y: 322, endPoint x: 1316, endPoint y: 322, distance: 46.0
click at [1316, 322] on textarea "Hi {first_name|there}, It was a pleasure to see you at UKUNI Bristol! Join us a…" at bounding box center [1335, 307] width 439 height 147
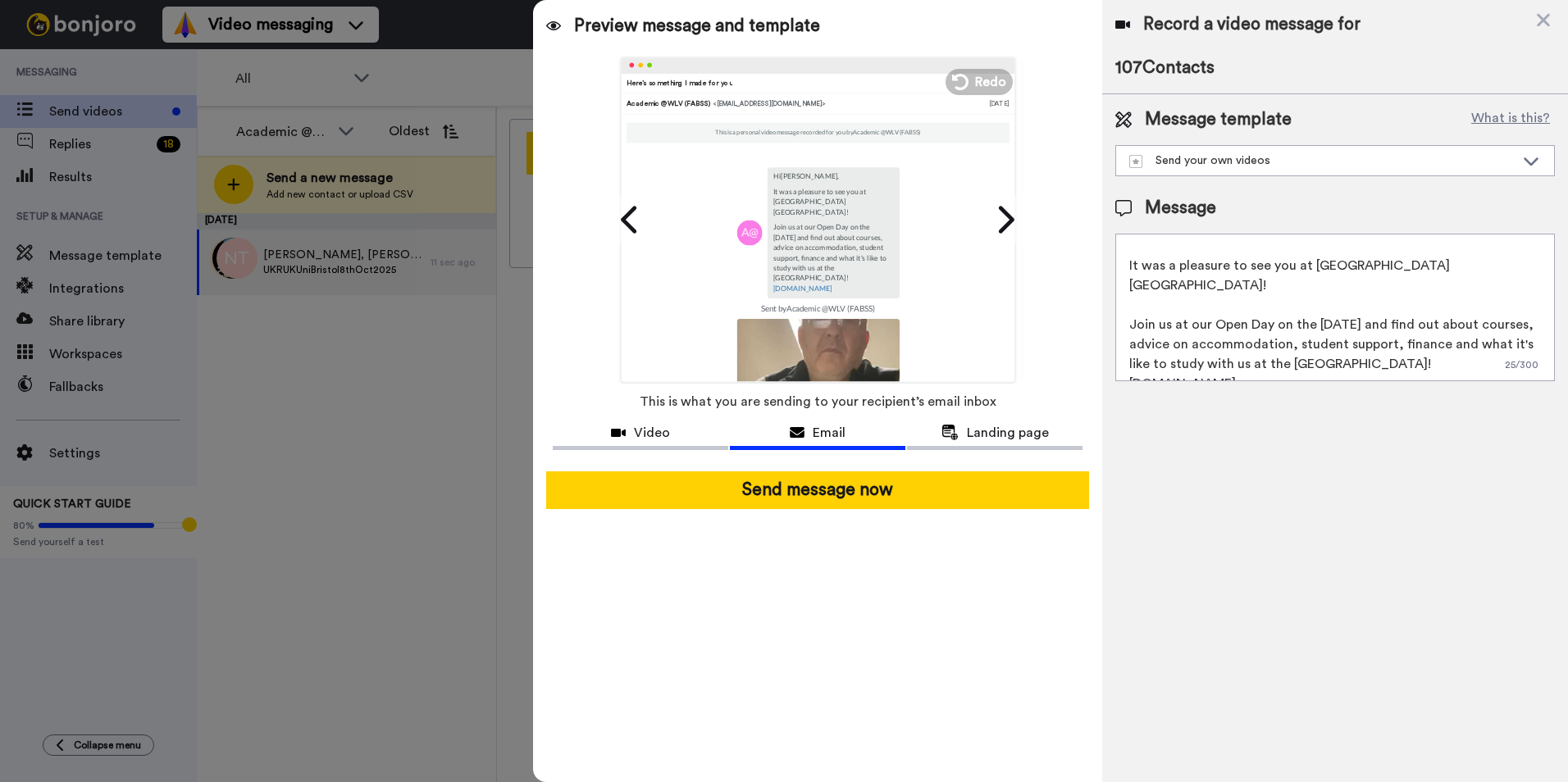
click at [1309, 304] on textarea "Hi {first_name|there}, It was a pleasure to see you at UKUNI Bristol! Join us a…" at bounding box center [1335, 307] width 439 height 147
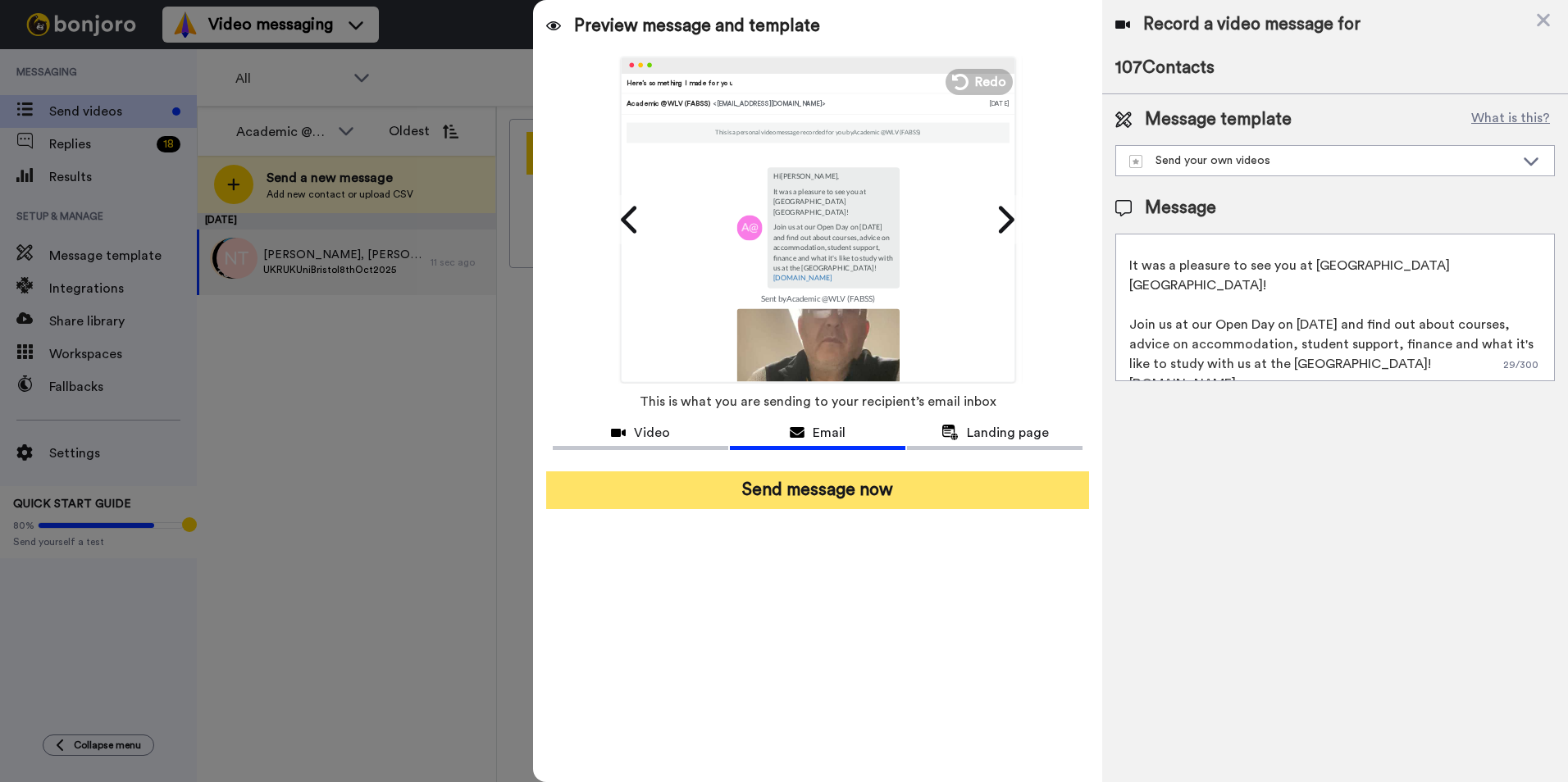
type textarea "Hi {first_name|there}, It was a pleasure to see you at UKUNI Bristol! Join us a…"
click at [849, 491] on button "Send message now" at bounding box center [817, 490] width 543 height 38
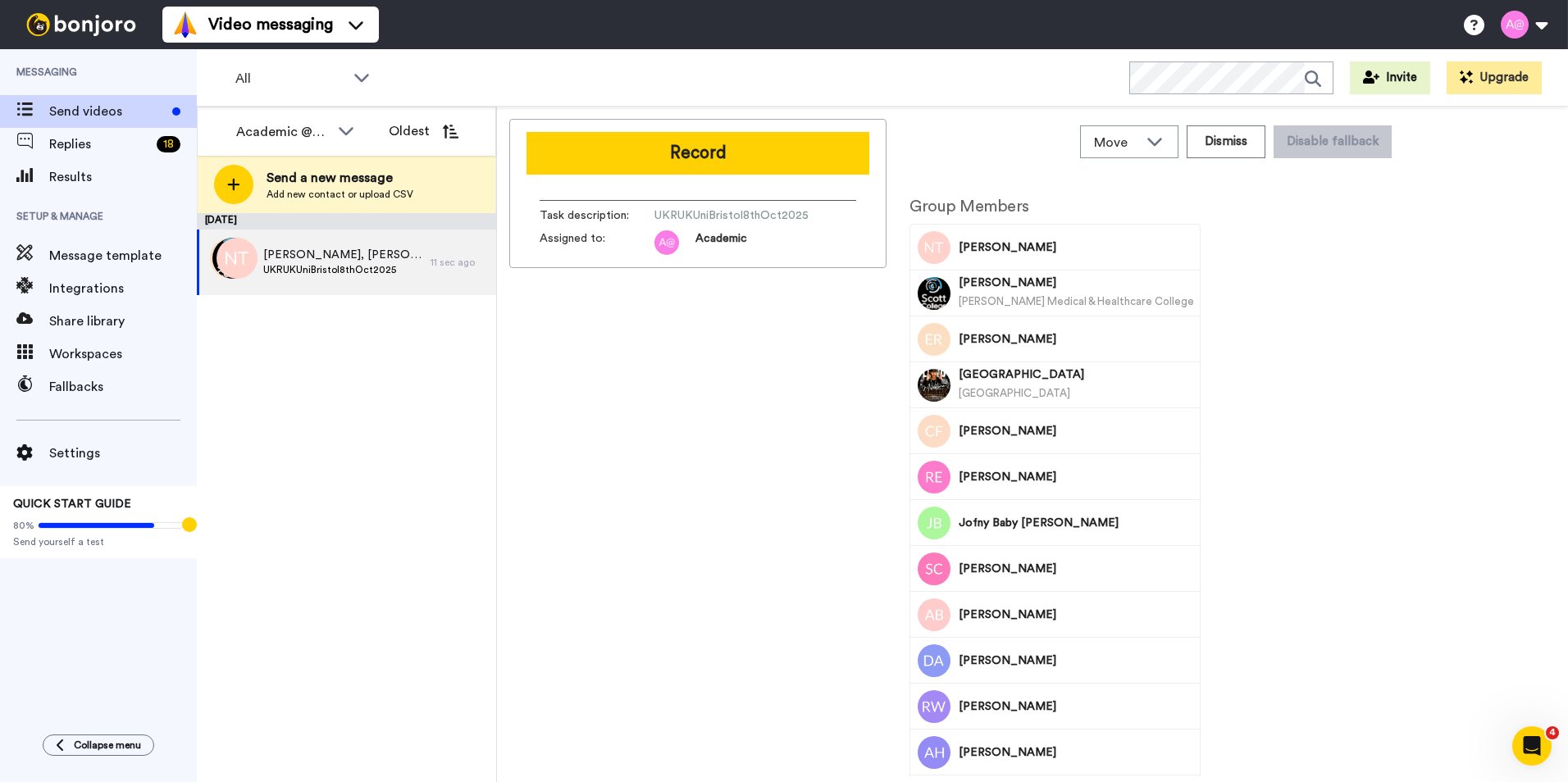
scroll to position [0, 0]
